Goal: Transaction & Acquisition: Purchase product/service

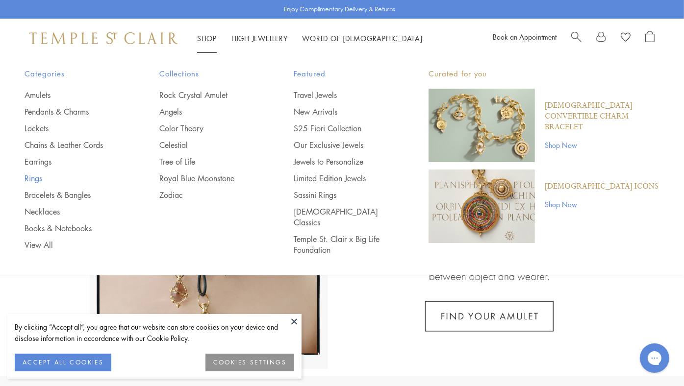
click at [35, 177] on link "Rings" at bounding box center [72, 178] width 96 height 11
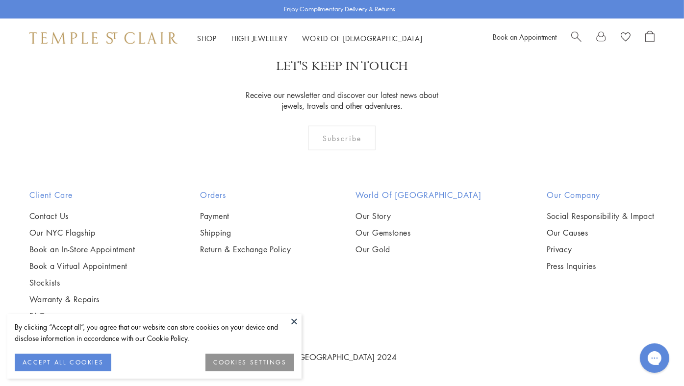
scroll to position [4286, 0]
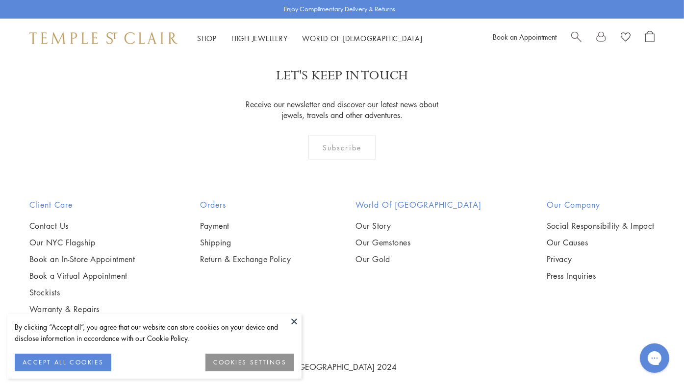
scroll to position [893, 0]
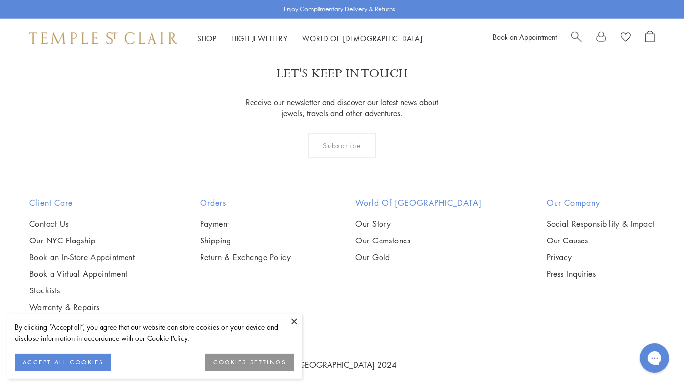
click at [0, 0] on img at bounding box center [0, 0] width 0 height 0
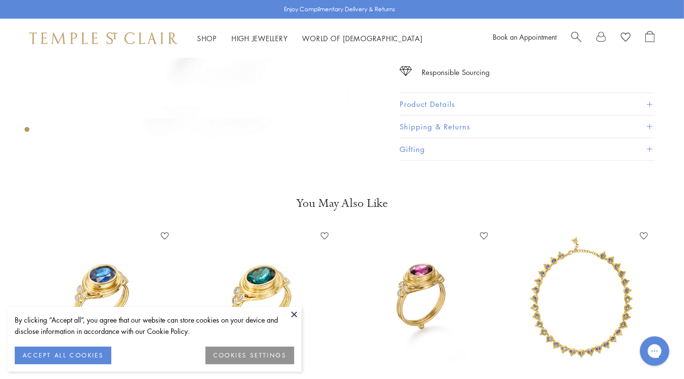
scroll to position [323, 0]
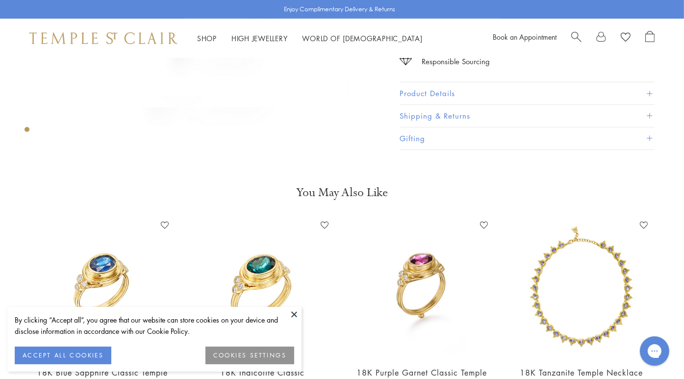
click at [425, 91] on button "Product Details" at bounding box center [526, 94] width 255 height 22
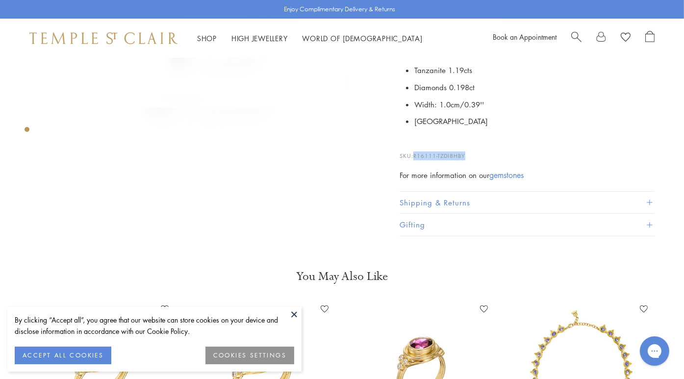
drag, startPoint x: 414, startPoint y: 153, endPoint x: 465, endPoint y: 153, distance: 51.0
click at [465, 153] on p "SKU: R16111-TZDI8HBY" at bounding box center [526, 151] width 255 height 19
copy span "R16111-TZDI8HBY"
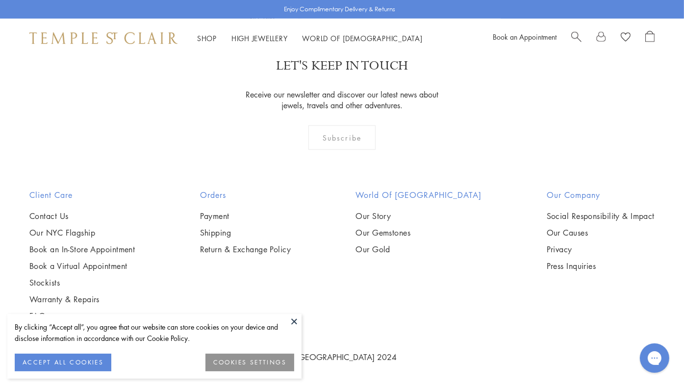
scroll to position [2077, 0]
click at [0, 0] on img at bounding box center [0, 0] width 0 height 0
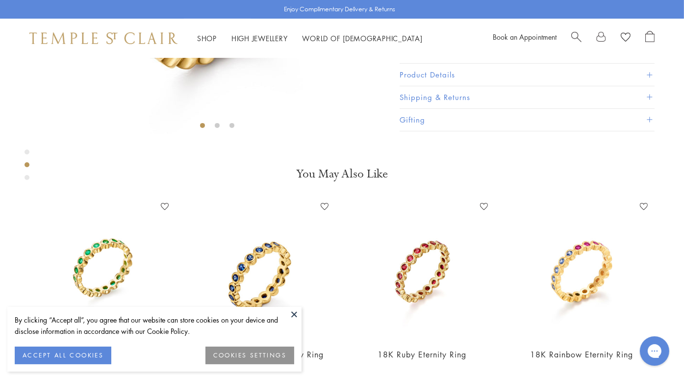
scroll to position [260, 0]
click at [445, 86] on button "Product Details" at bounding box center [526, 75] width 255 height 22
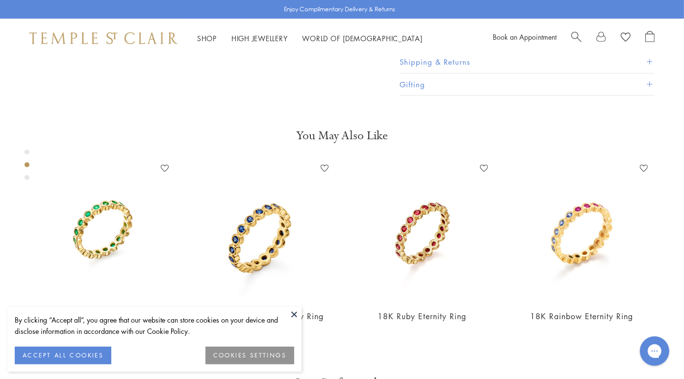
scroll to position [465, 0]
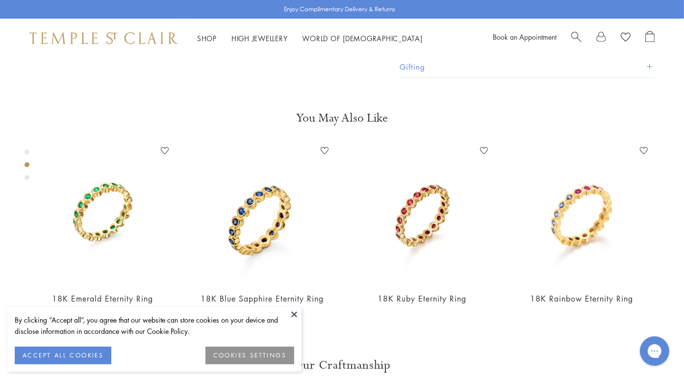
drag, startPoint x: 416, startPoint y: 304, endPoint x: 455, endPoint y: 304, distance: 39.2
copy span "R11800-DI65"
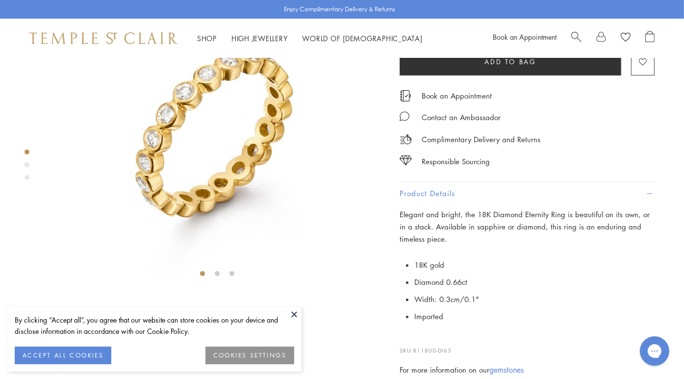
scroll to position [111, 0]
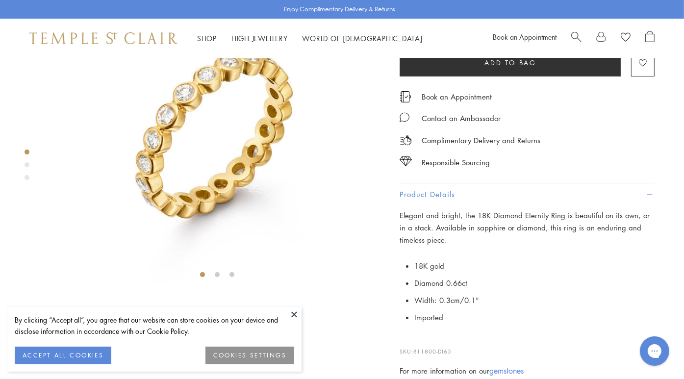
click at [39, 119] on div at bounding box center [207, 113] width 414 height 333
